Goal: Check status: Check status

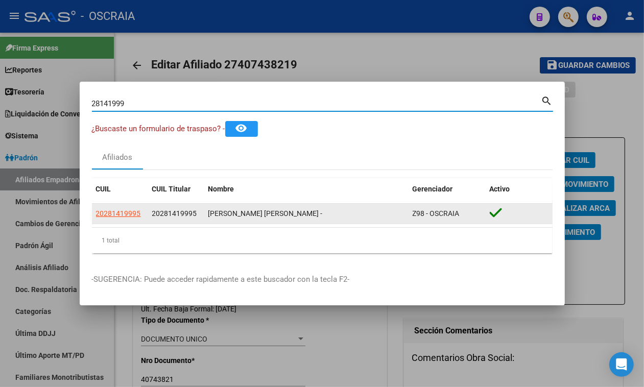
click at [123, 220] on app-link-go-to "20281419995" at bounding box center [118, 214] width 45 height 12
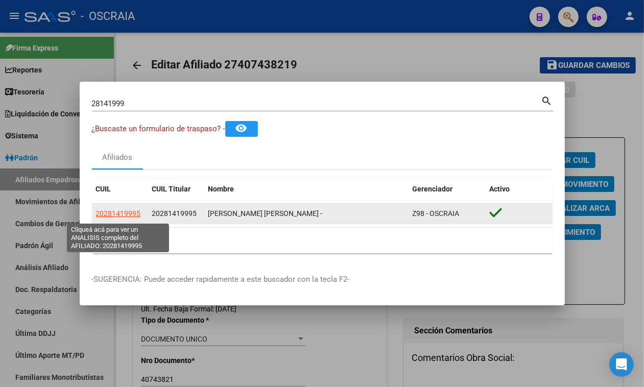
click at [122, 212] on span "20281419995" at bounding box center [118, 213] width 45 height 8
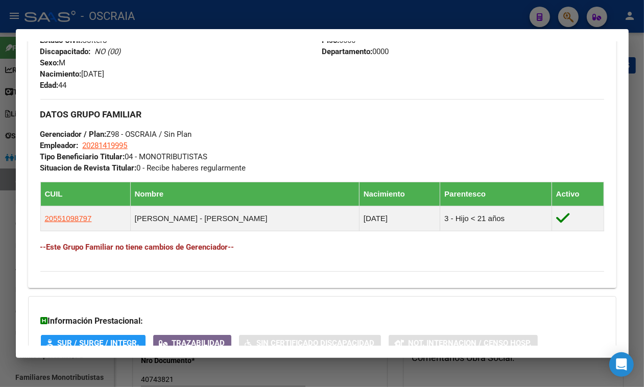
scroll to position [561, 0]
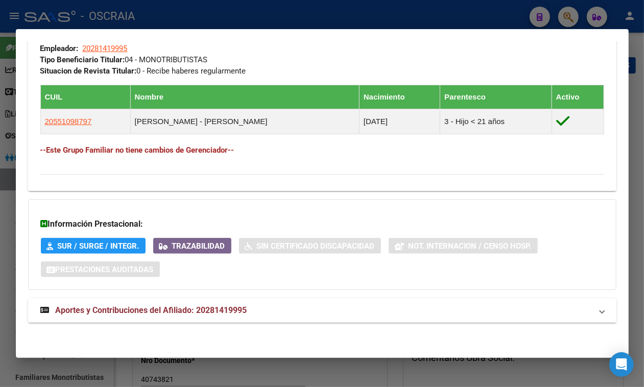
click at [497, 315] on mat-panel-title "Aportes y Contribuciones del Afiliado: 20281419995" at bounding box center [316, 311] width 552 height 12
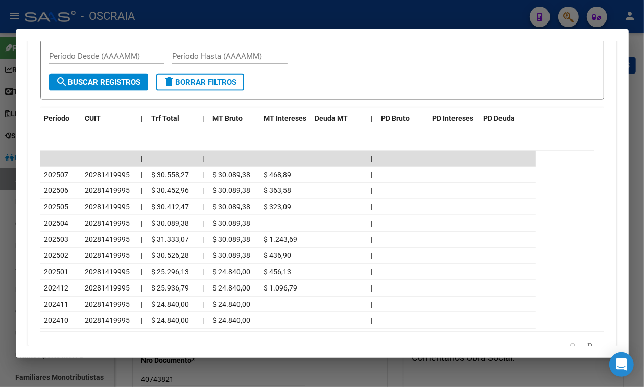
scroll to position [927, 0]
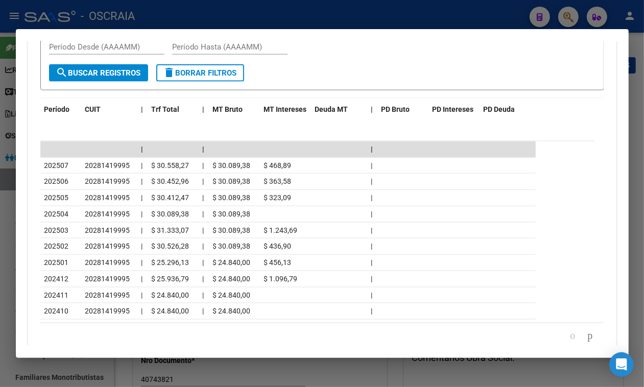
click at [341, 9] on div at bounding box center [322, 193] width 644 height 387
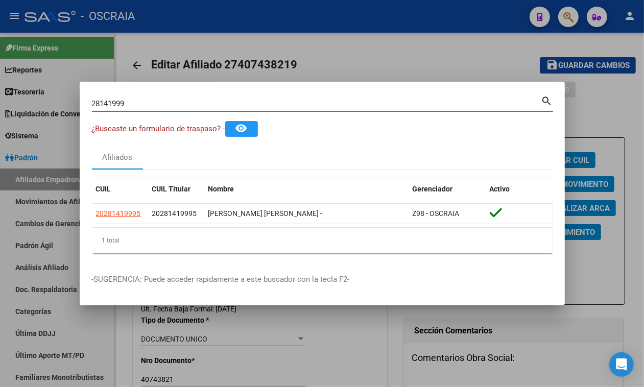
drag, startPoint x: 232, startPoint y: 103, endPoint x: 0, endPoint y: 103, distance: 232.5
click at [0, 103] on div "28141999 Buscar (apellido, dni, cuil, nro traspaso, cuit, obra social) search ¿…" at bounding box center [322, 193] width 644 height 387
paste input "0414484248"
type input "20414484248"
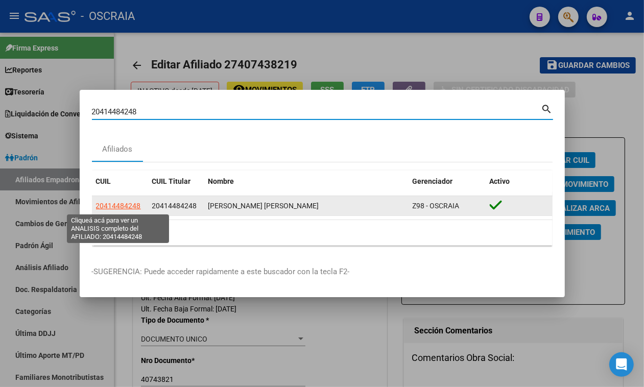
click at [108, 202] on span "20414484248" at bounding box center [118, 206] width 45 height 8
type textarea "20414484248"
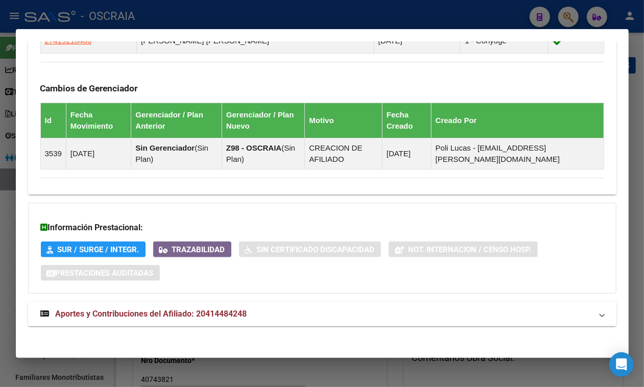
scroll to position [638, 0]
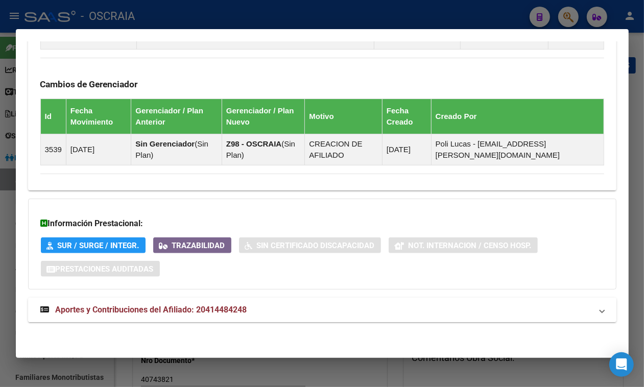
click at [517, 320] on mat-expansion-panel-header "Aportes y Contribuciones del Afiliado: 20414484248" at bounding box center [322, 310] width 589 height 25
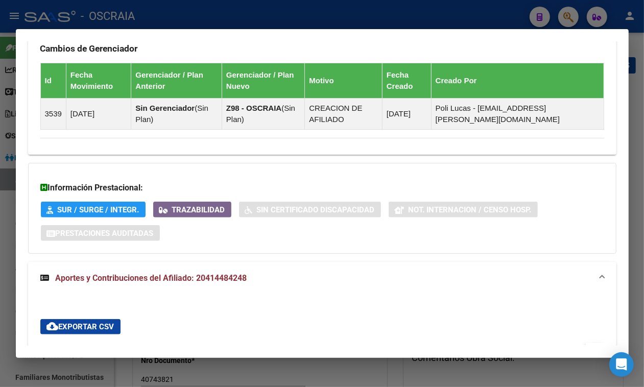
scroll to position [463, 0]
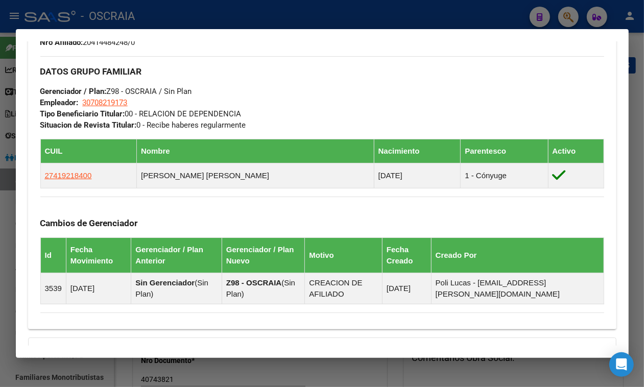
click at [615, 177] on mat-dialog-content "Análisis Afiliado - CUIL: 20414484248 DATOS [PERSON_NAME] ÁGIL: [PERSON_NAME] […" at bounding box center [322, 193] width 613 height 305
drag, startPoint x: 617, startPoint y: 180, endPoint x: 619, endPoint y: 192, distance: 11.9
click at [619, 192] on mat-dialog-content "Análisis Afiliado - CUIL: 20414484248 DATOS [PERSON_NAME] ÁGIL: [PERSON_NAME] […" at bounding box center [322, 193] width 613 height 305
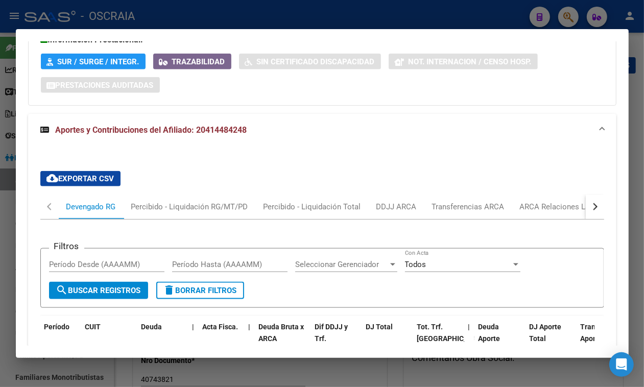
scroll to position [1038, 0]
